Goal: Unclear: Unclear

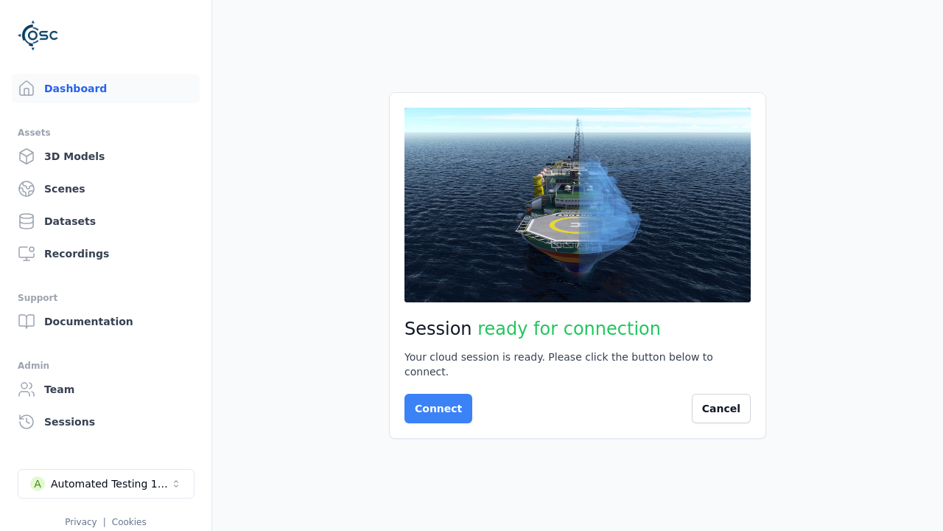
click at [434, 401] on button "Connect" at bounding box center [439, 408] width 68 height 29
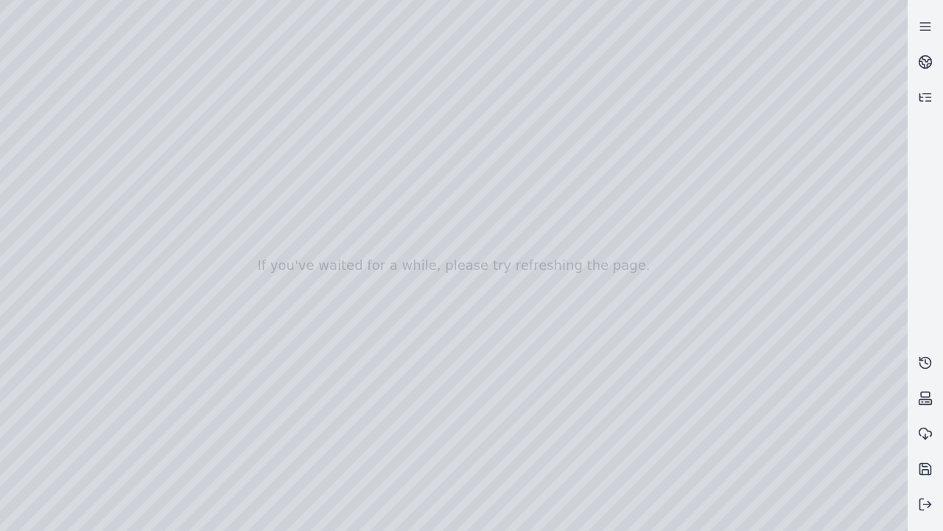
click at [43, 111] on div at bounding box center [454, 265] width 908 height 531
click at [62, 157] on div at bounding box center [454, 265] width 908 height 531
click at [237, 248] on div at bounding box center [454, 265] width 908 height 531
click at [62, 157] on div at bounding box center [454, 265] width 908 height 531
